Goal: Information Seeking & Learning: Learn about a topic

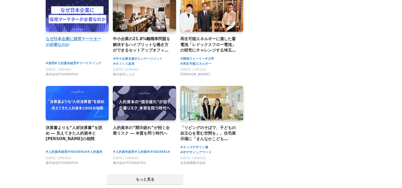
scroll to position [962, 0]
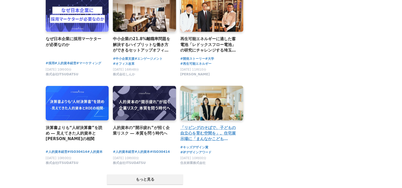
click at [211, 105] on link at bounding box center [212, 103] width 66 height 36
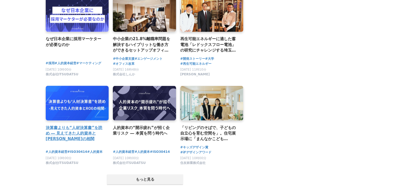
click at [61, 121] on link at bounding box center [77, 103] width 66 height 36
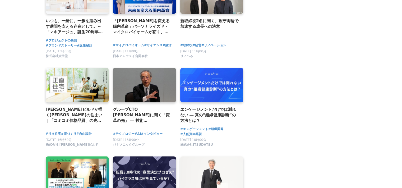
scroll to position [616, 0]
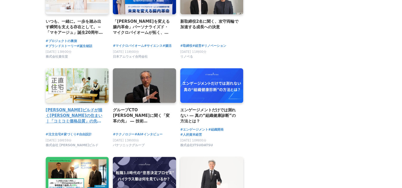
click at [75, 85] on link at bounding box center [77, 85] width 66 height 36
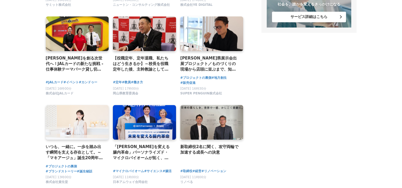
scroll to position [490, 0]
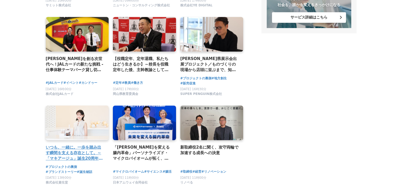
click at [75, 124] on link at bounding box center [77, 123] width 66 height 36
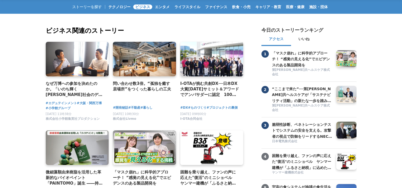
scroll to position [0, 0]
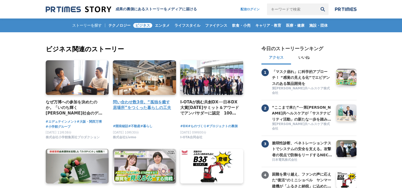
click at [145, 77] on link at bounding box center [144, 77] width 66 height 36
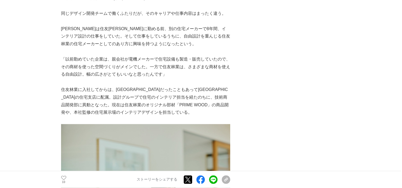
scroll to position [484, 0]
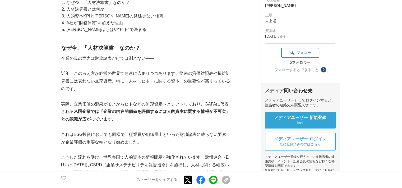
scroll to position [125, 0]
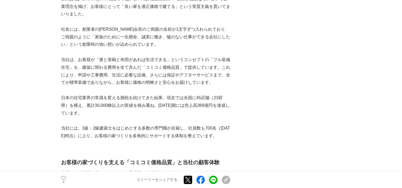
scroll to position [326, 0]
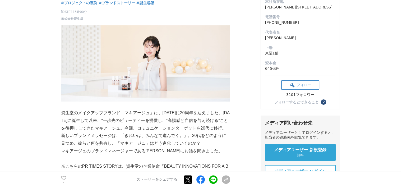
scroll to position [75, 0]
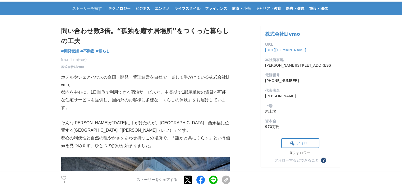
scroll to position [17, 0]
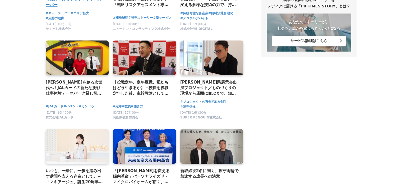
scroll to position [533, 0]
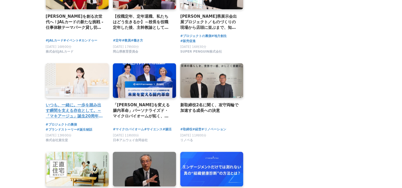
click at [82, 93] on link at bounding box center [77, 80] width 66 height 36
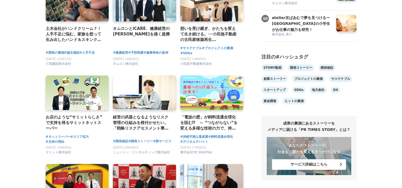
scroll to position [341, 0]
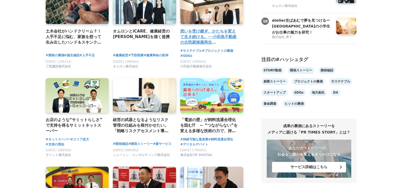
click at [211, 18] on link at bounding box center [212, 7] width 66 height 36
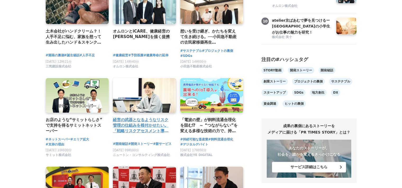
scroll to position [436, 0]
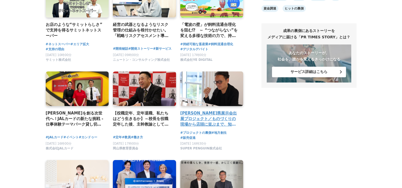
click at [214, 84] on link at bounding box center [212, 89] width 66 height 36
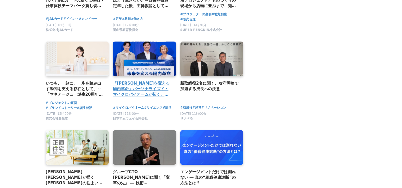
scroll to position [598, 0]
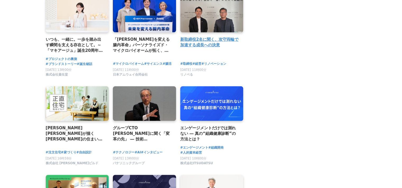
click at [204, 35] on div "新取締役2名に聞く、攻守両輪で加速する成長への決意" at bounding box center [211, 27] width 63 height 58
click at [206, 39] on h2 "新取締役2名に聞く、攻守両輪で加速する成長への決意" at bounding box center [209, 42] width 59 height 12
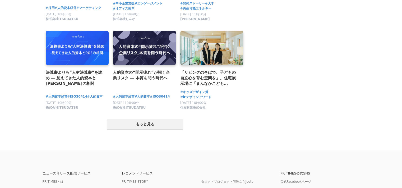
scroll to position [1017, 0]
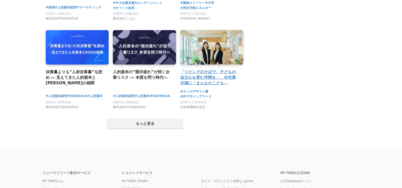
click at [220, 79] on h2 "「リビングのそばで、子どもの自立心を育む空間を」。住宅展示場に「まんなかこどもBASE」を作った２人の女性社員" at bounding box center [209, 77] width 59 height 17
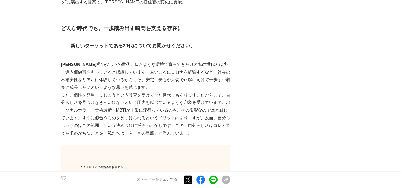
scroll to position [780, 0]
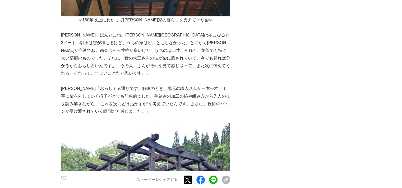
scroll to position [1437, 0]
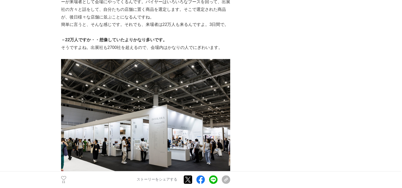
scroll to position [464, 0]
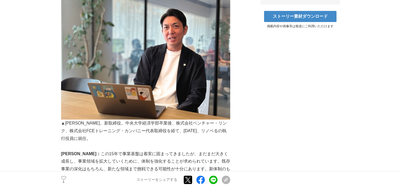
scroll to position [293, 0]
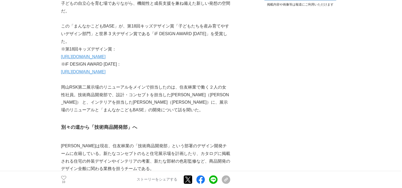
scroll to position [315, 0]
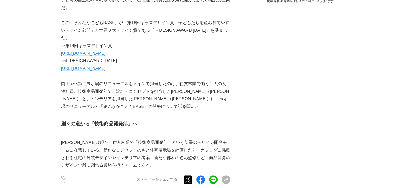
click at [142, 103] on p "岡山RSK第二展示場のリニューアルをメインで担当したのは、住友林業で働く２人の女性社員。技術商品開発部で、設計・コンセプトを担当した[PERSON_NAME]…" at bounding box center [145, 95] width 169 height 30
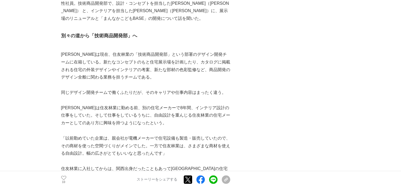
scroll to position [466, 0]
